Goal: Entertainment & Leisure: Consume media (video, audio)

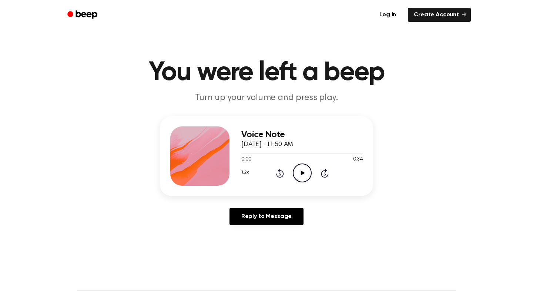
click at [296, 168] on icon "Play Audio" at bounding box center [302, 172] width 19 height 19
click at [245, 171] on button "1.2x" at bounding box center [244, 172] width 7 height 13
click at [254, 257] on span "2.0x" at bounding box center [253, 258] width 9 height 8
click at [302, 173] on icon at bounding box center [303, 172] width 4 height 5
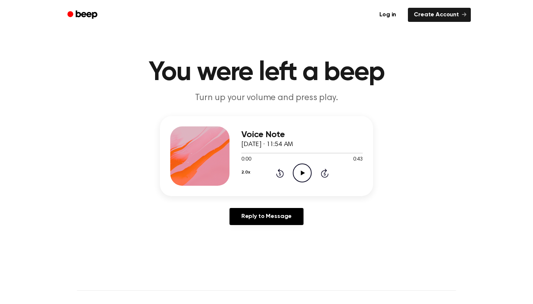
click at [303, 173] on icon at bounding box center [303, 172] width 4 height 5
click at [306, 173] on icon "Play Audio" at bounding box center [302, 172] width 19 height 19
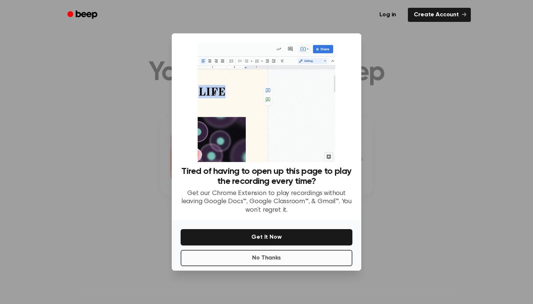
click at [301, 255] on button "No Thanks" at bounding box center [267, 257] width 172 height 16
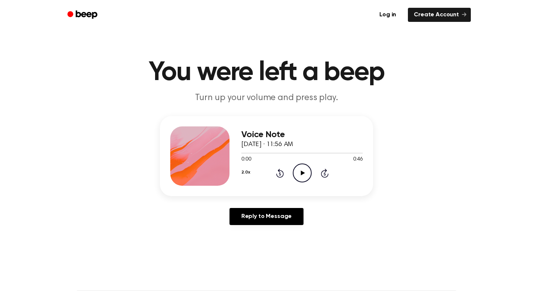
click at [302, 175] on icon "Play Audio" at bounding box center [302, 172] width 19 height 19
